Goal: Use online tool/utility: Utilize a website feature to perform a specific function

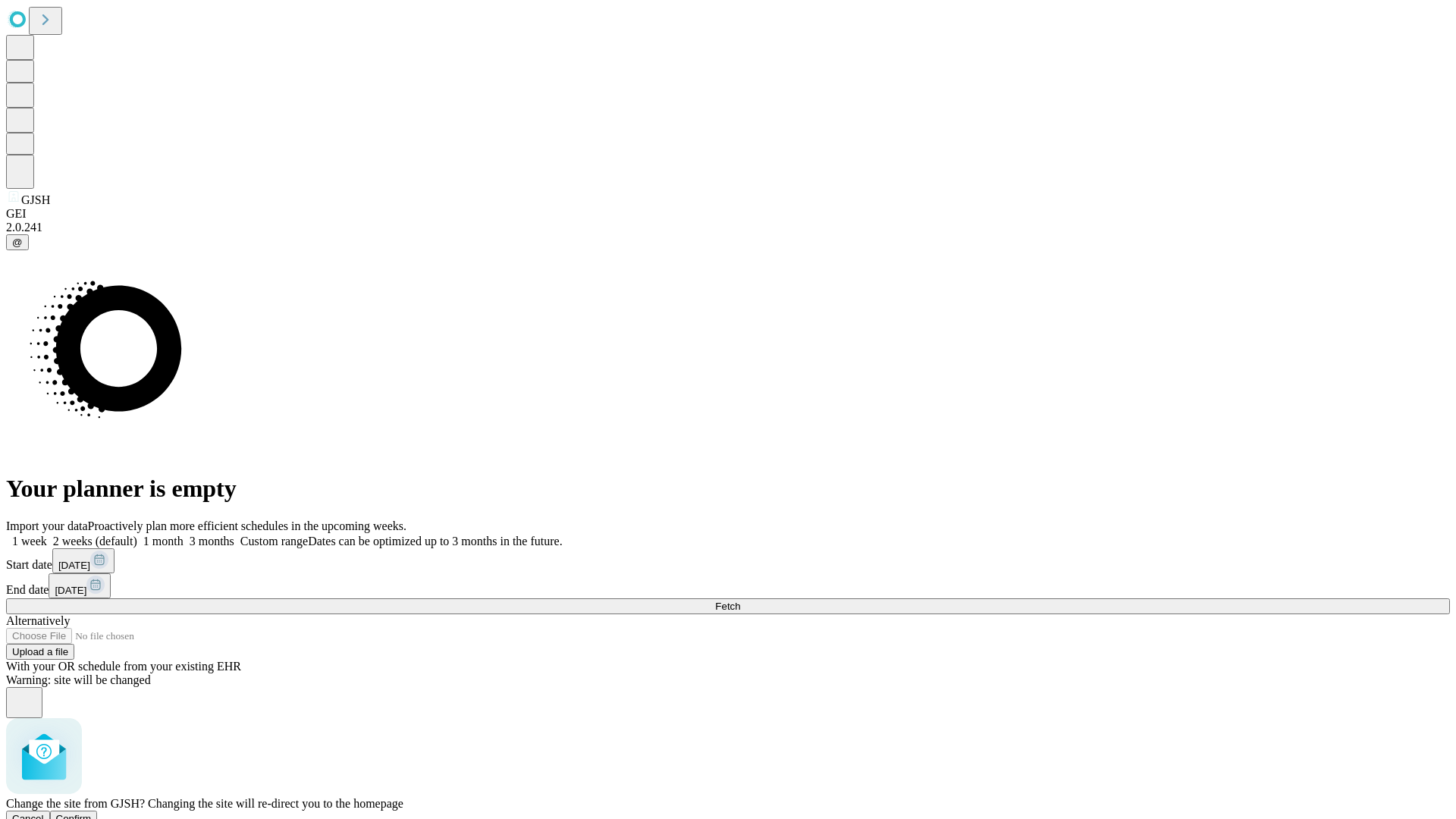
click at [92, 813] on span "Confirm" at bounding box center [73, 819] width 36 height 11
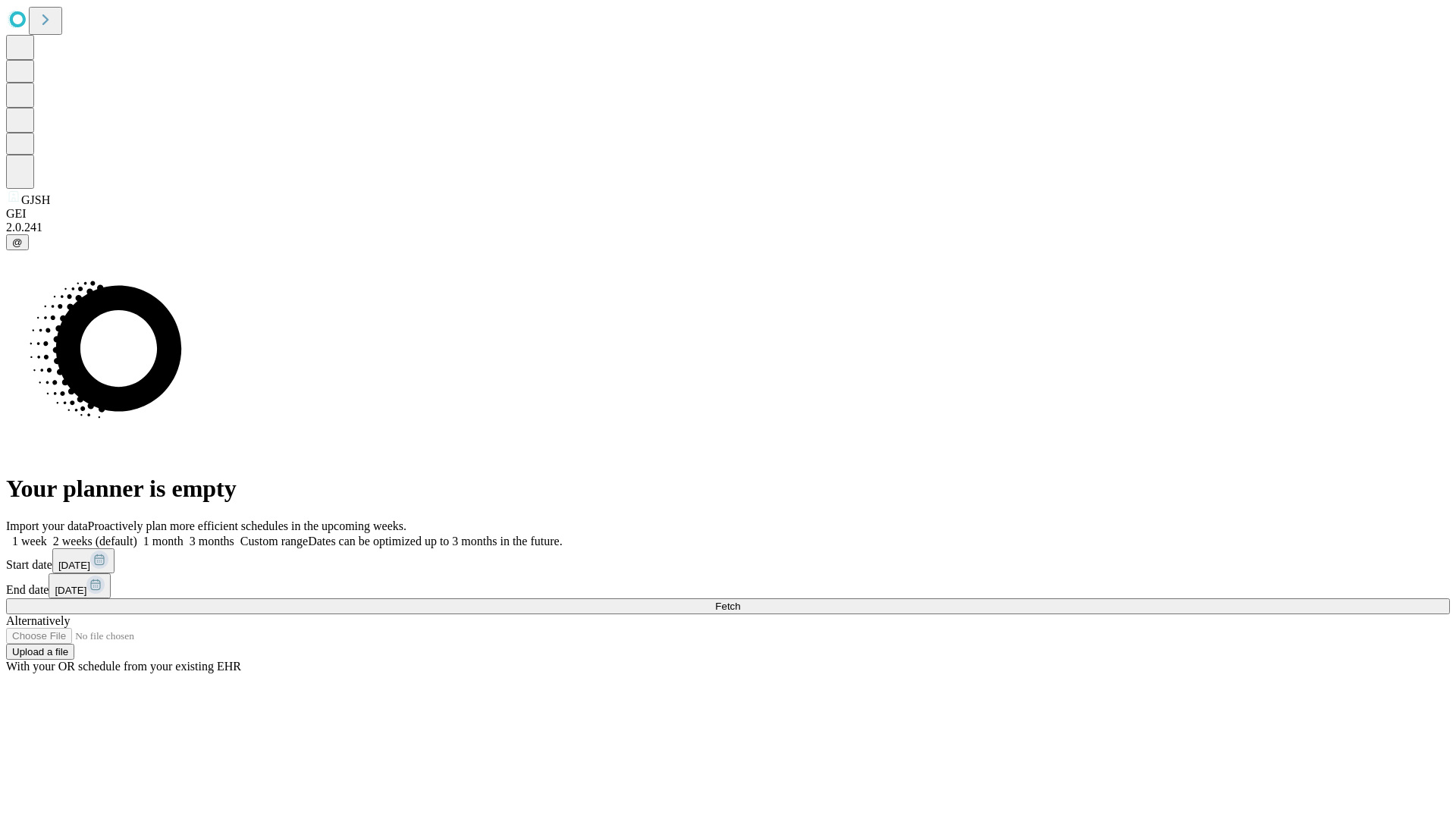
click at [183, 535] on label "1 month" at bounding box center [160, 541] width 47 height 13
click at [740, 601] on span "Fetch" at bounding box center [728, 607] width 25 height 11
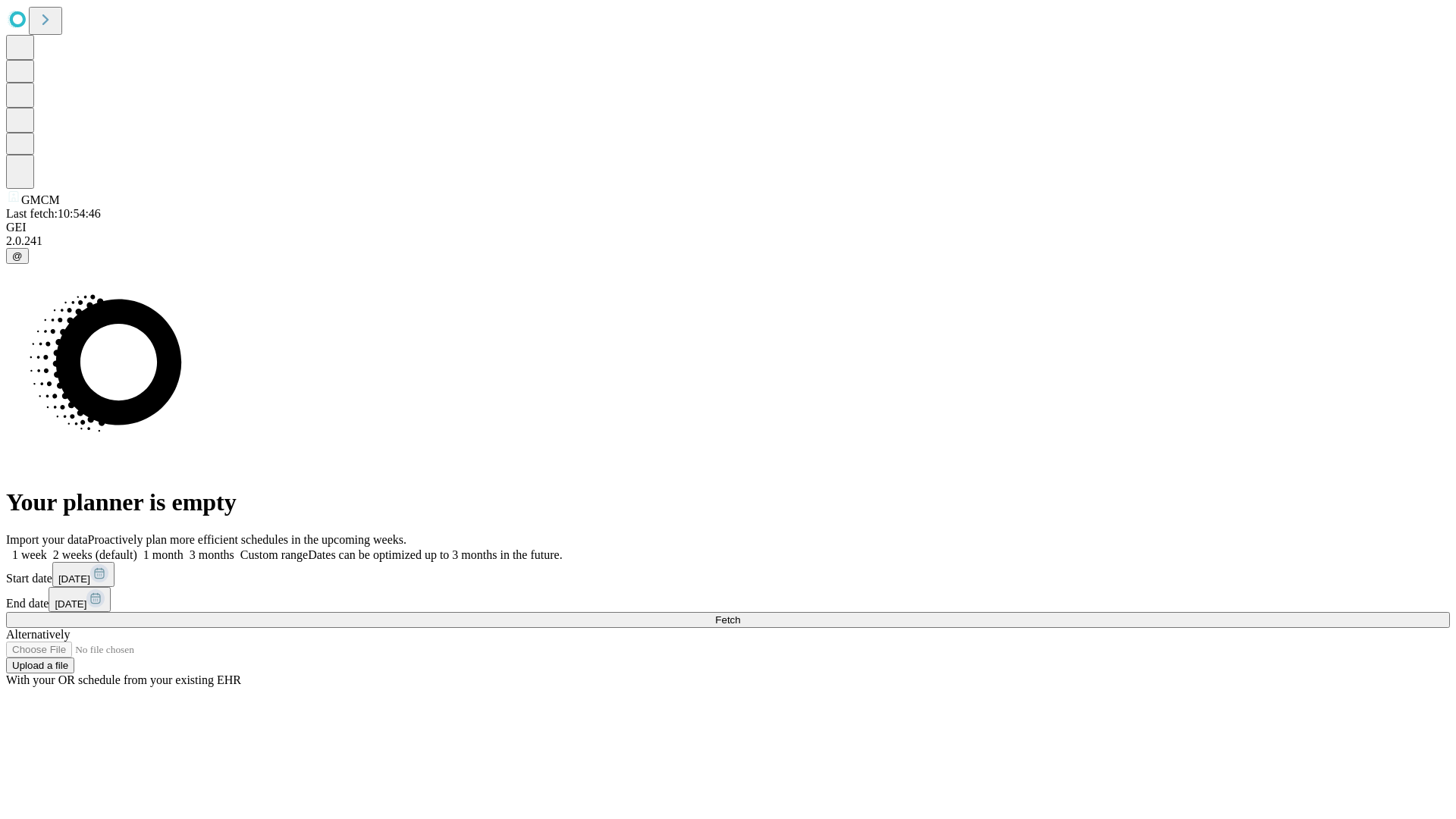
click at [183, 548] on label "1 month" at bounding box center [160, 554] width 47 height 13
click at [740, 614] on span "Fetch" at bounding box center [728, 620] width 25 height 11
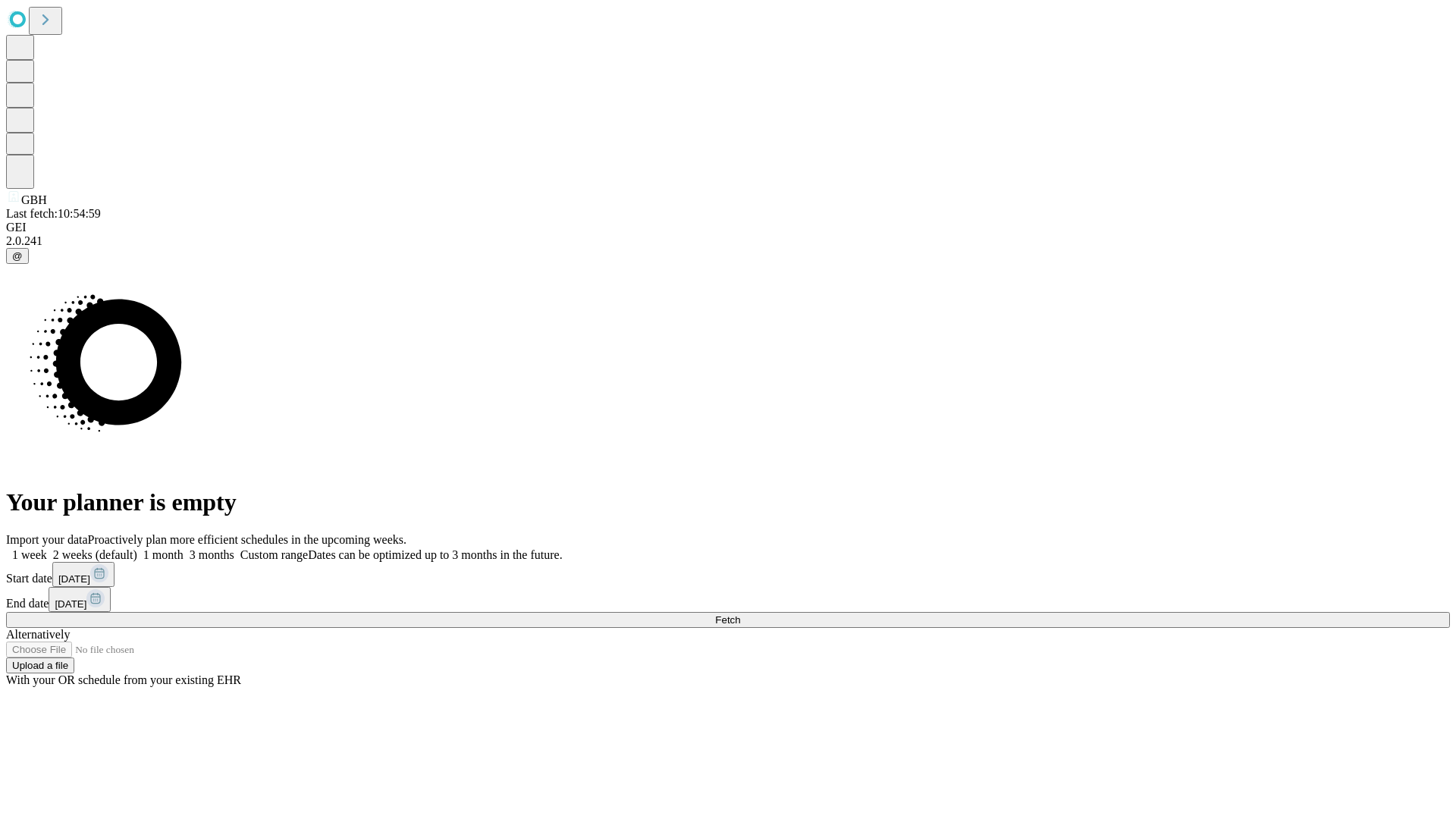
click at [740, 614] on span "Fetch" at bounding box center [728, 620] width 25 height 11
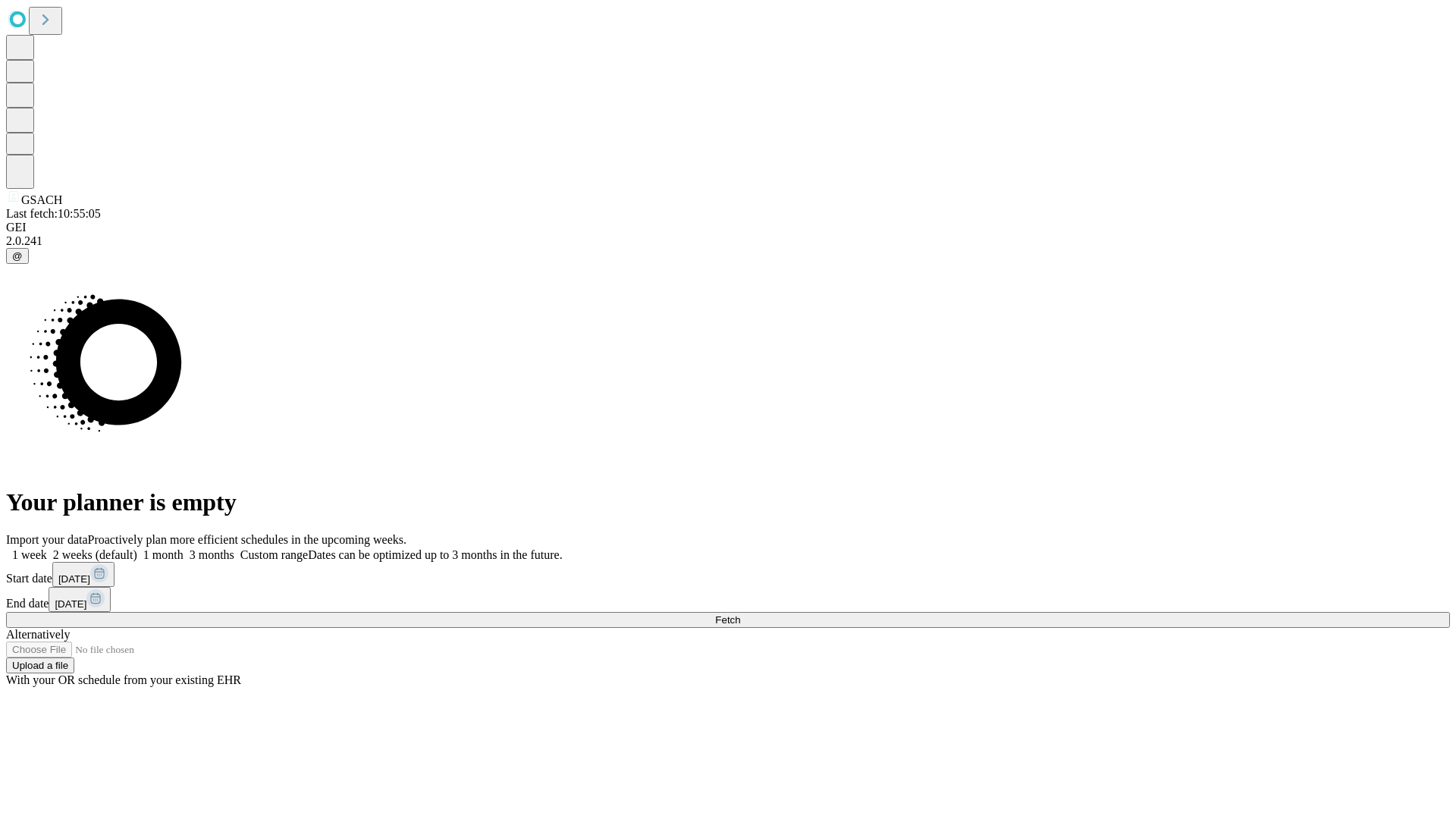
click at [183, 548] on label "1 month" at bounding box center [160, 554] width 47 height 13
click at [740, 614] on span "Fetch" at bounding box center [728, 620] width 25 height 11
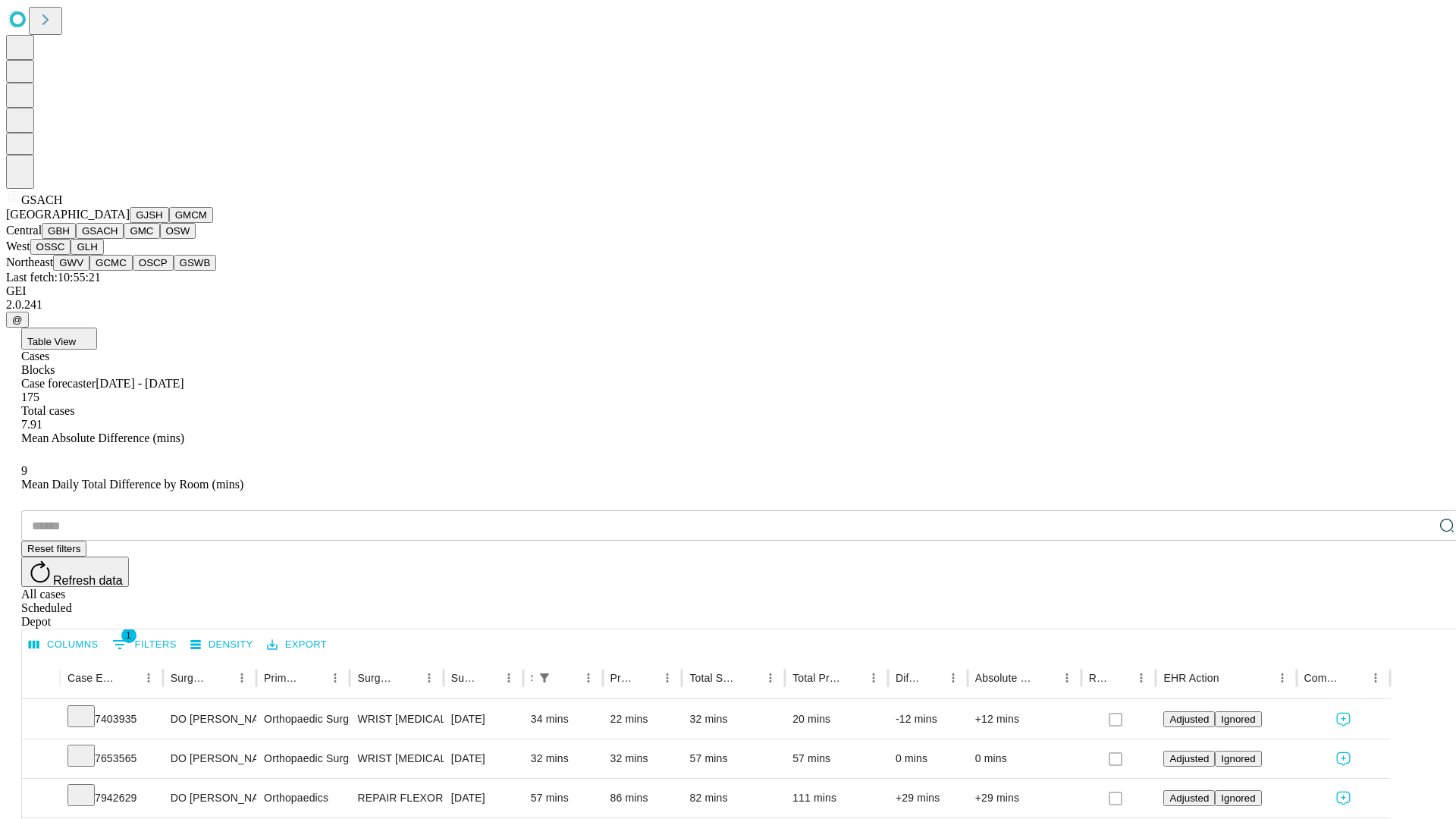
click at [124, 239] on button "GMC" at bounding box center [141, 231] width 36 height 16
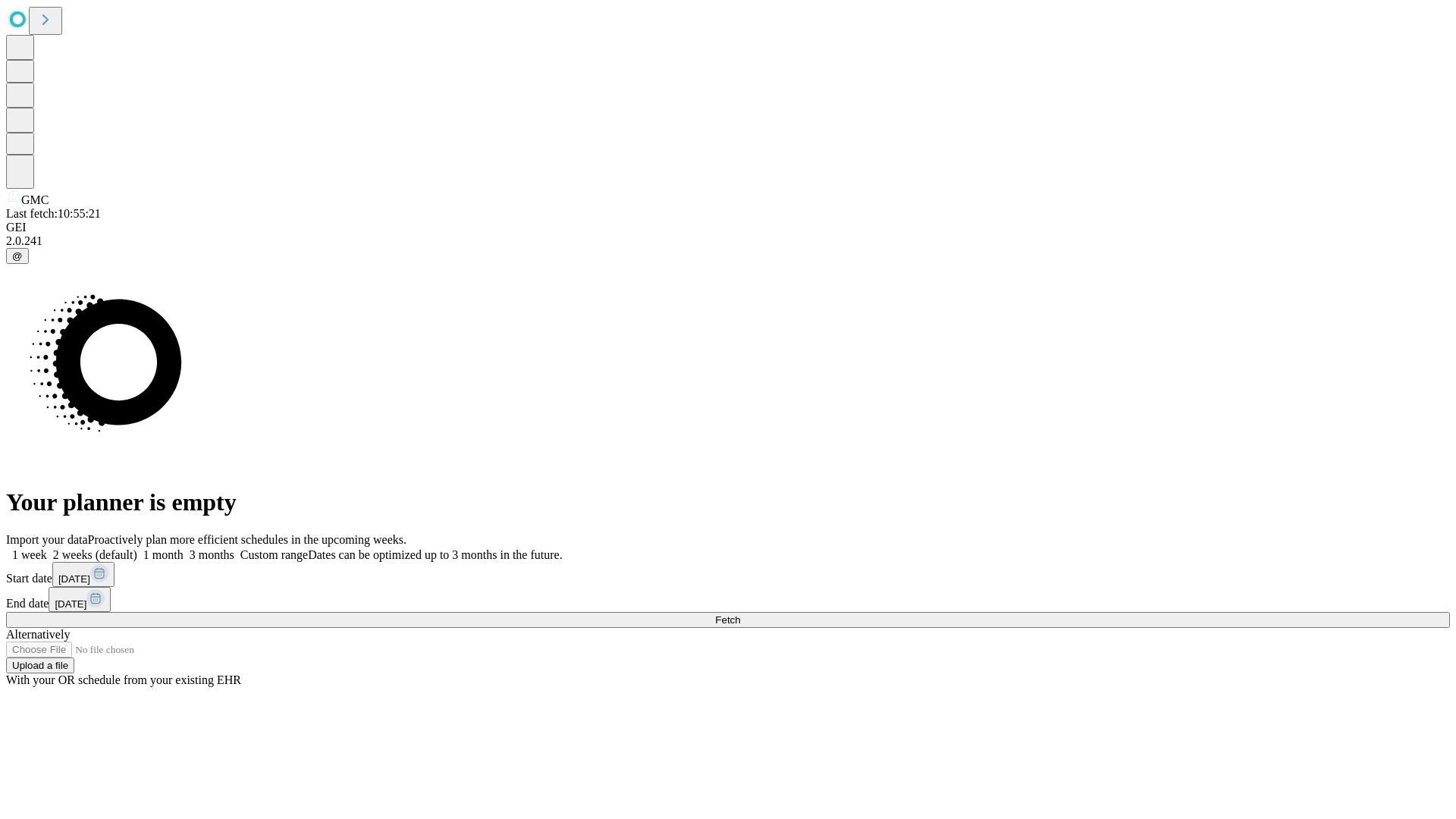
click at [183, 548] on label "1 month" at bounding box center [160, 554] width 47 height 13
click at [740, 614] on span "Fetch" at bounding box center [728, 620] width 25 height 11
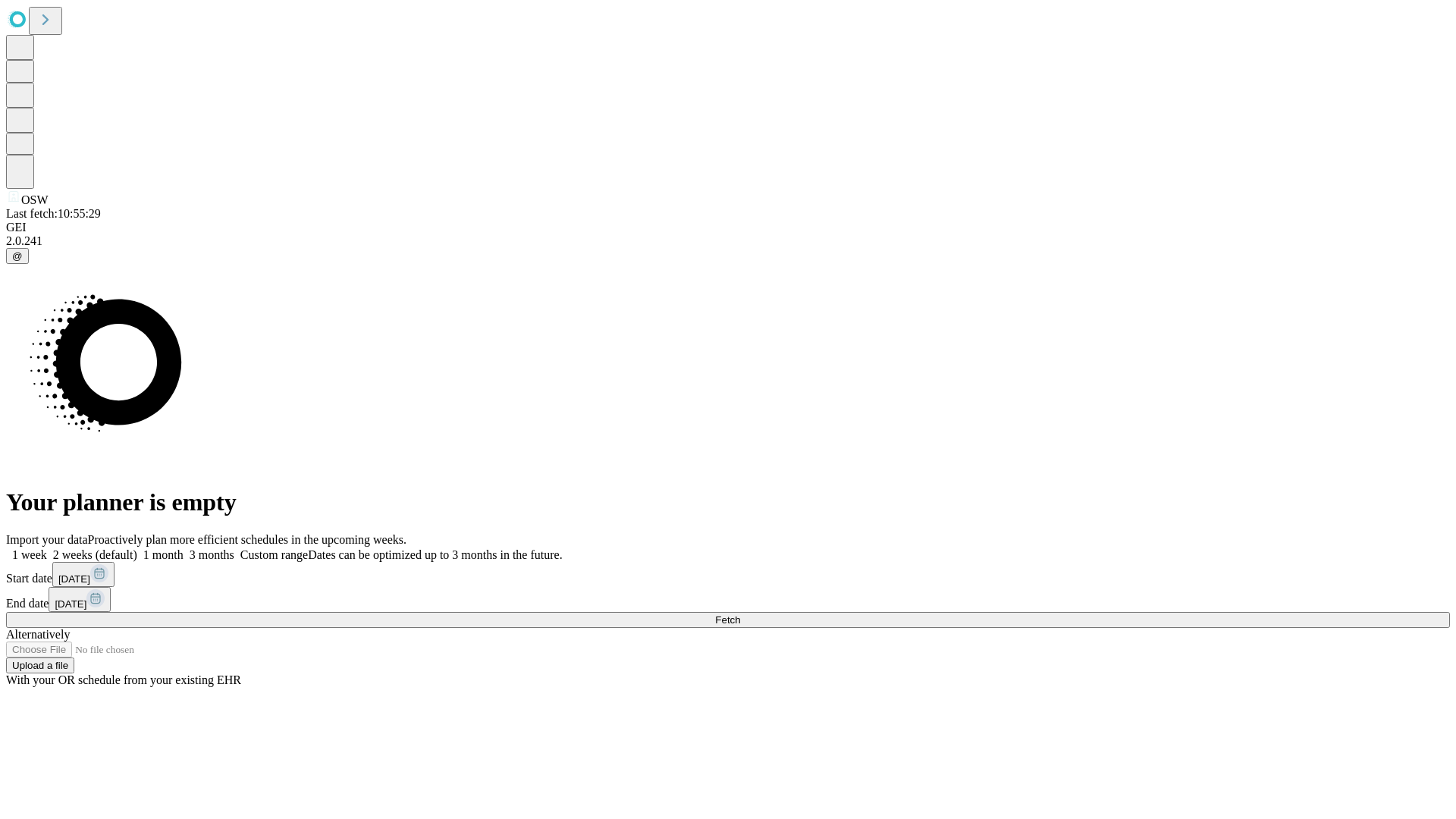
click at [183, 548] on label "1 month" at bounding box center [160, 554] width 47 height 13
click at [740, 614] on span "Fetch" at bounding box center [728, 620] width 25 height 11
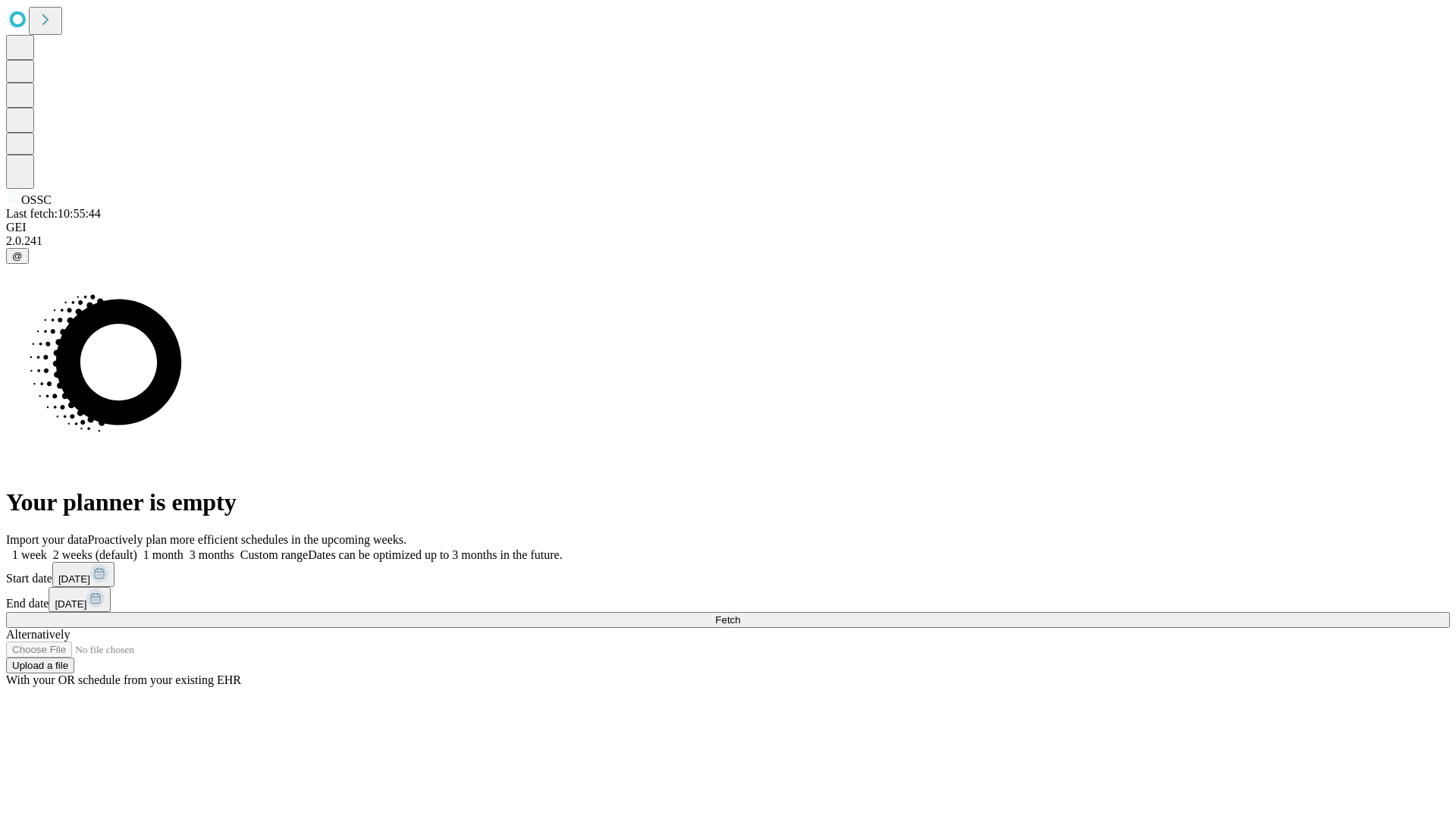
click at [183, 548] on label "1 month" at bounding box center [160, 554] width 47 height 13
click at [740, 614] on span "Fetch" at bounding box center [728, 620] width 25 height 11
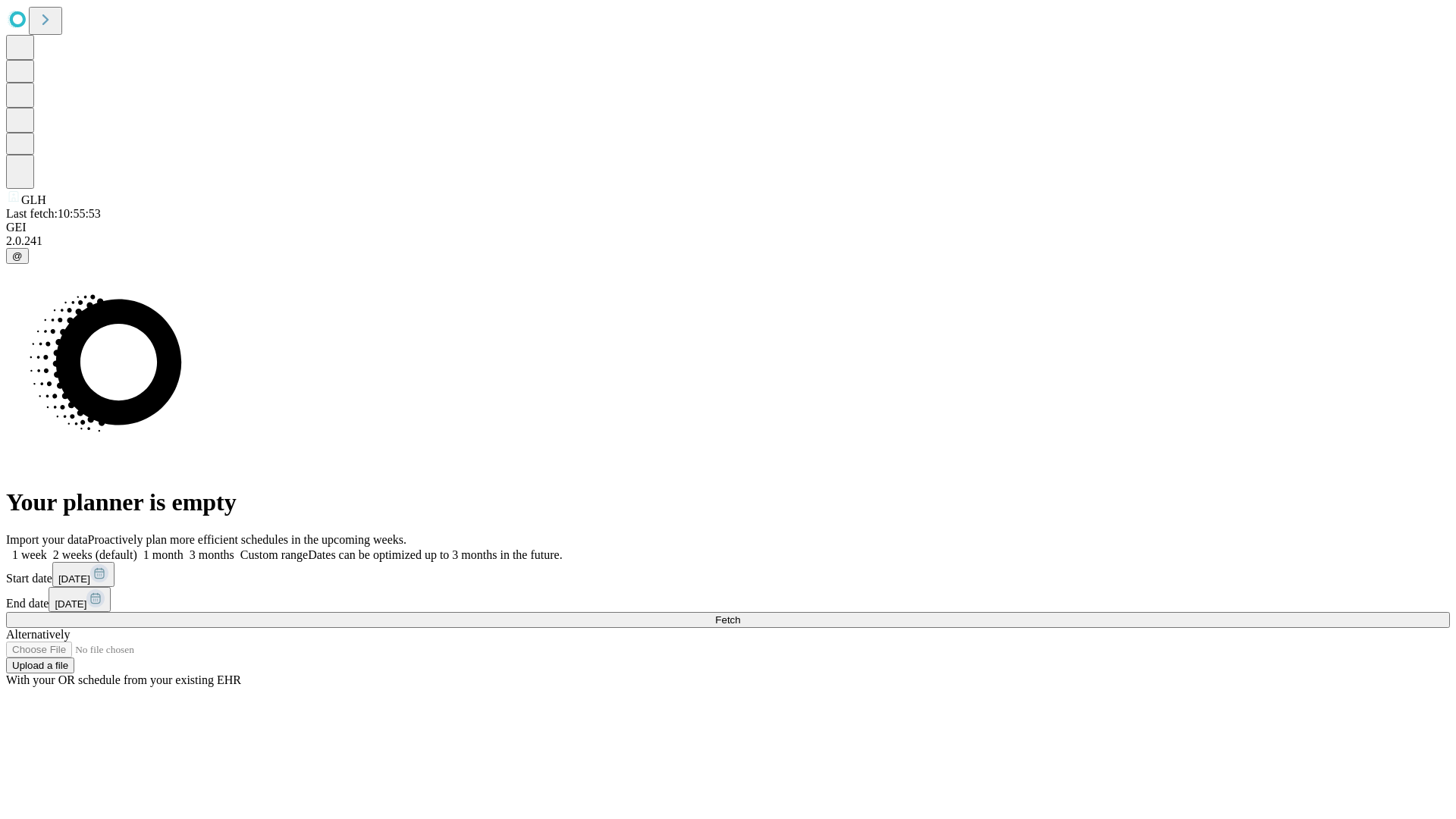
click at [183, 548] on label "1 month" at bounding box center [160, 554] width 47 height 13
click at [740, 614] on span "Fetch" at bounding box center [728, 620] width 25 height 11
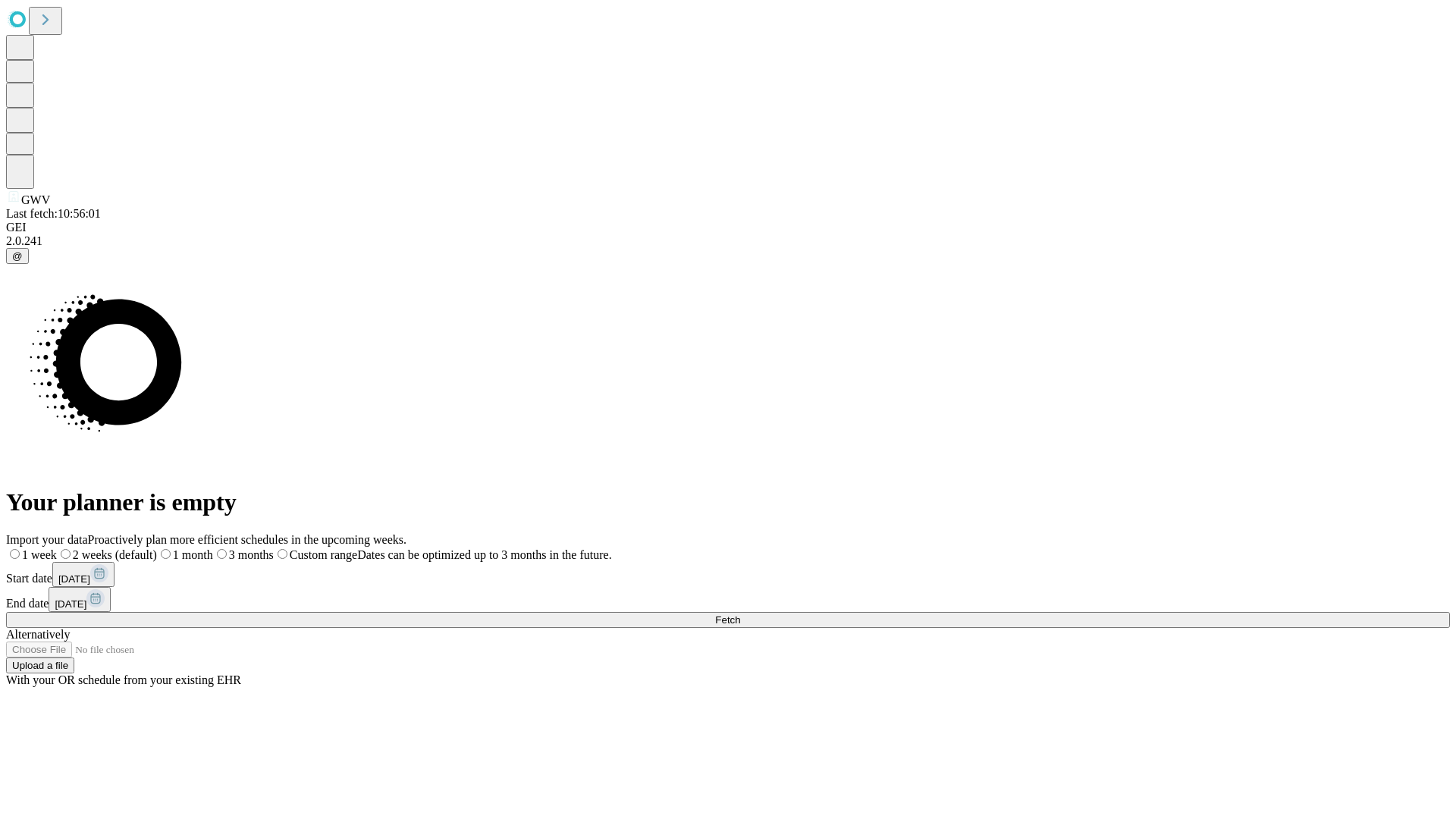
click at [213, 548] on label "1 month" at bounding box center [185, 554] width 56 height 13
click at [740, 614] on span "Fetch" at bounding box center [728, 620] width 25 height 11
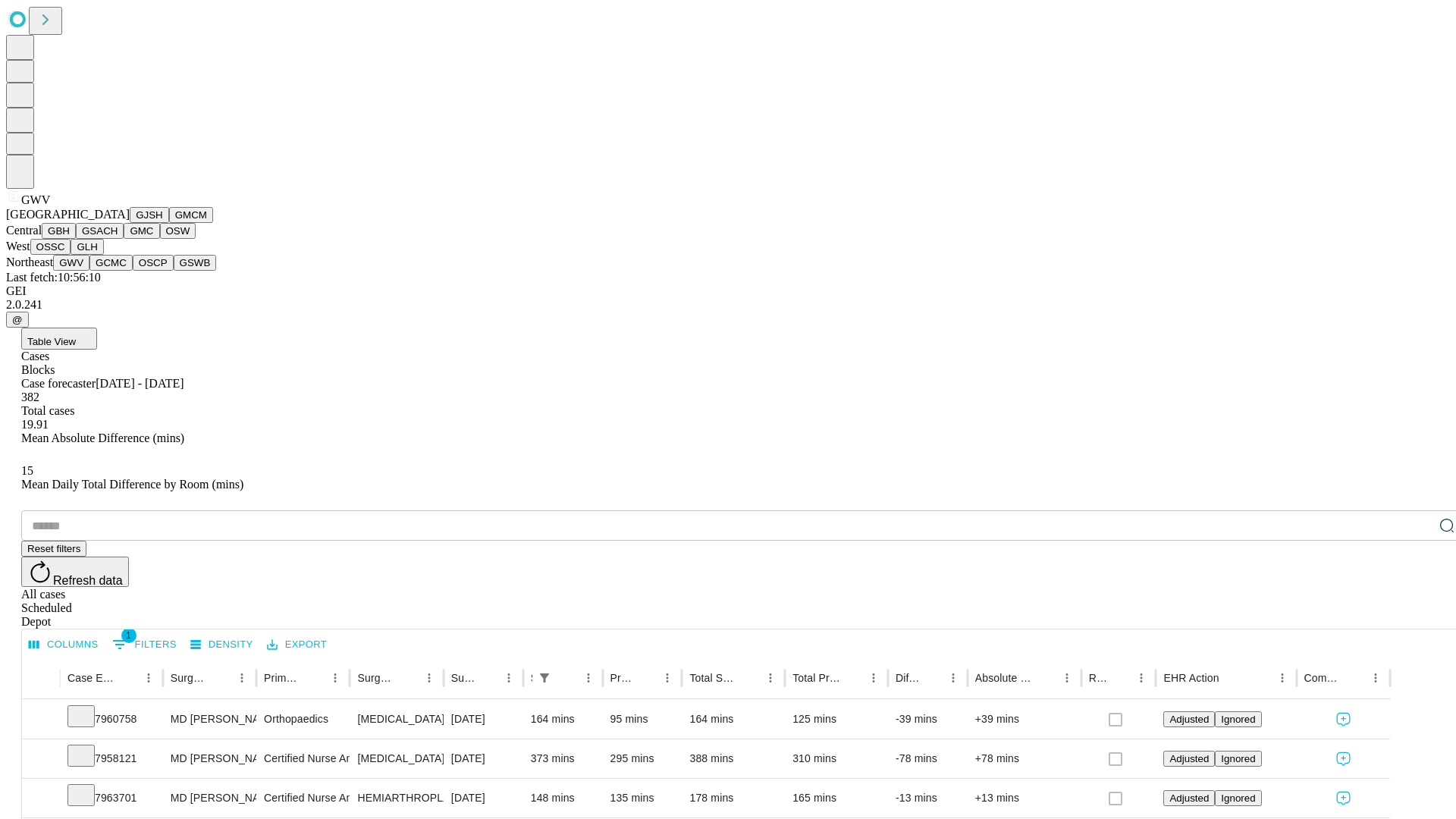
click at [118, 271] on button "GCMC" at bounding box center [111, 263] width 43 height 16
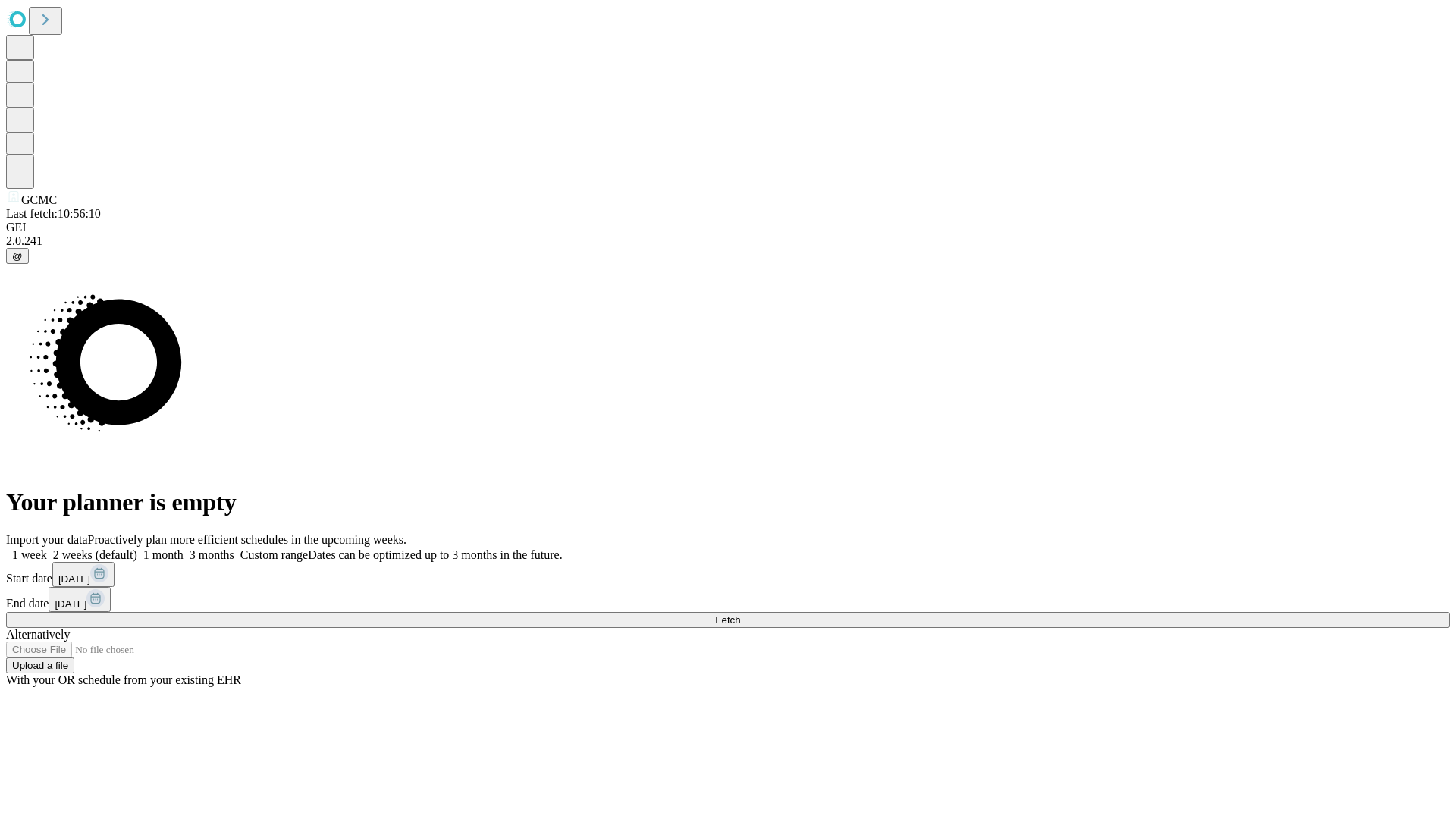
click at [183, 548] on label "1 month" at bounding box center [160, 554] width 47 height 13
click at [740, 614] on span "Fetch" at bounding box center [728, 620] width 25 height 11
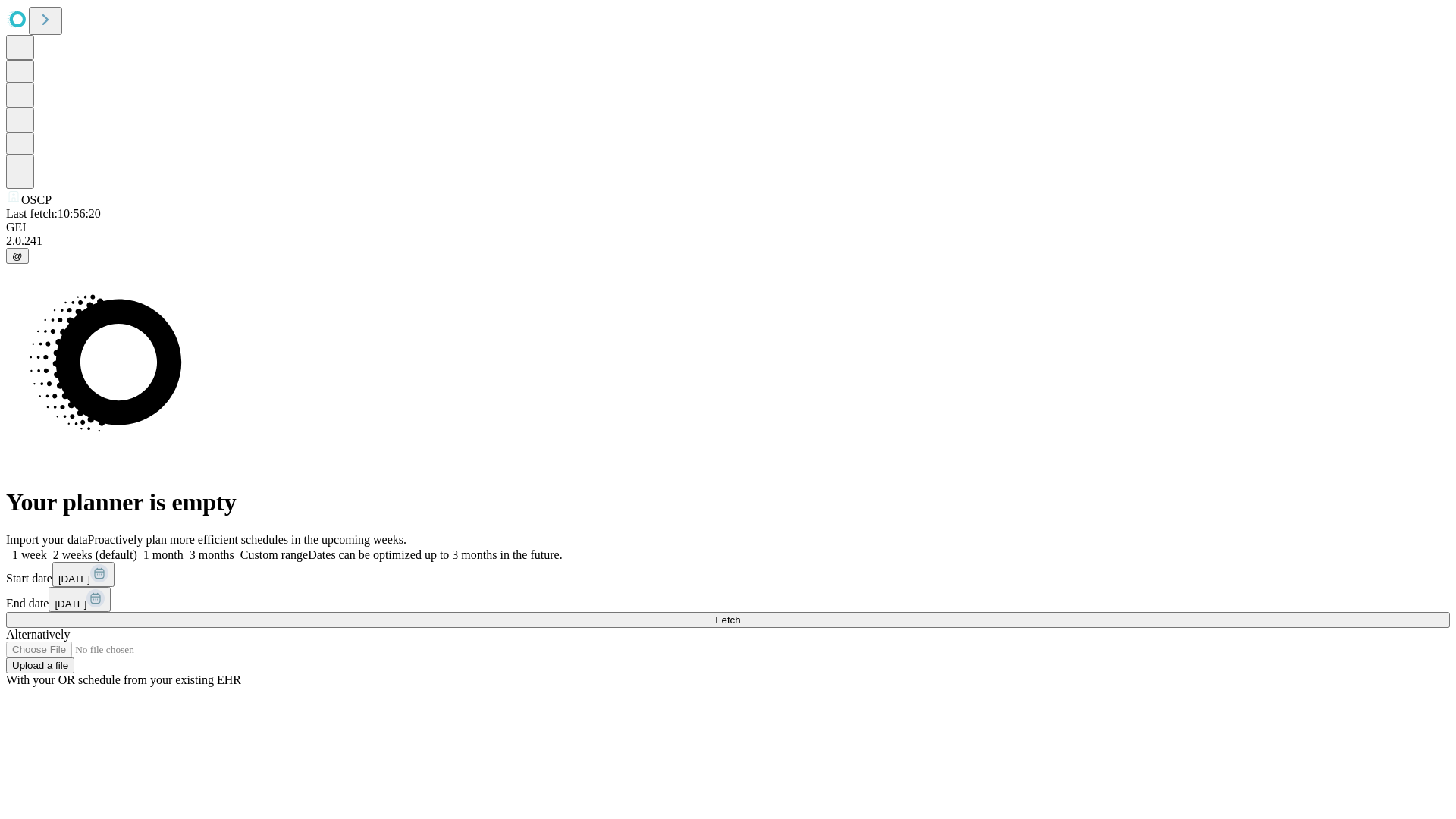
click at [183, 548] on label "1 month" at bounding box center [160, 554] width 47 height 13
click at [740, 614] on span "Fetch" at bounding box center [728, 620] width 25 height 11
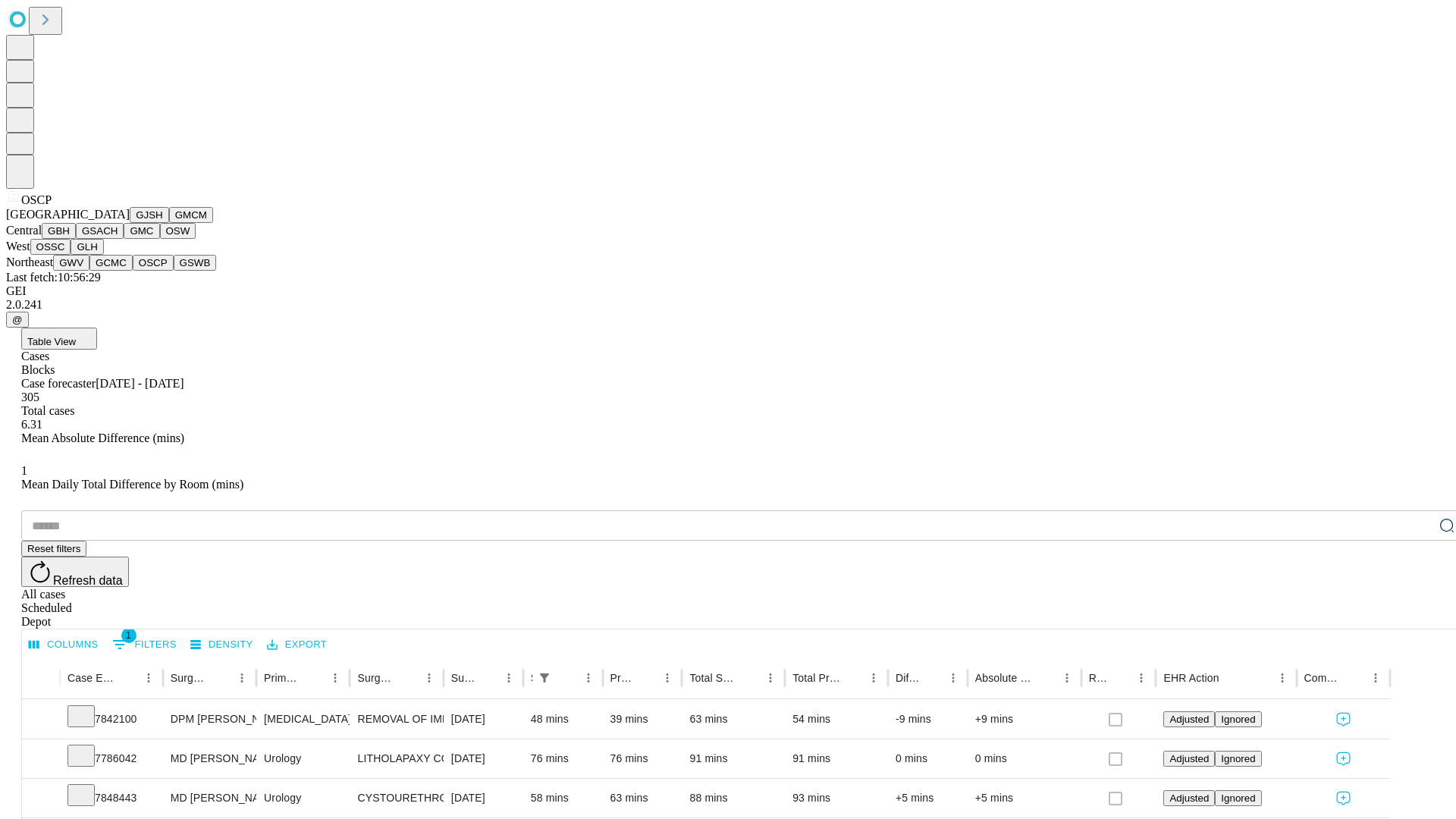
click at [174, 271] on button "GSWB" at bounding box center [195, 263] width 43 height 16
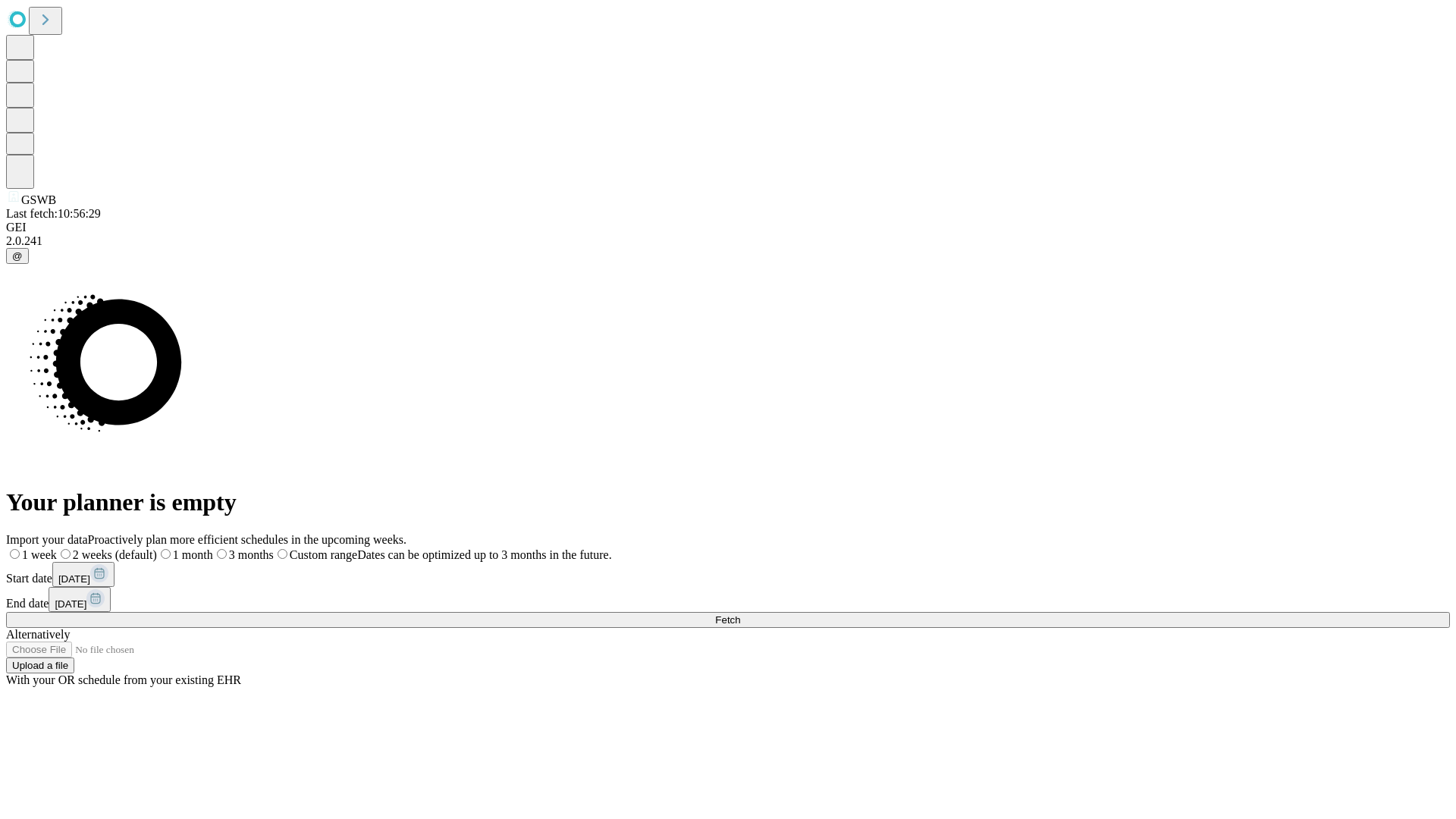
click at [213, 548] on label "1 month" at bounding box center [185, 554] width 56 height 13
click at [740, 614] on span "Fetch" at bounding box center [728, 620] width 25 height 11
